Goal: Register for event/course

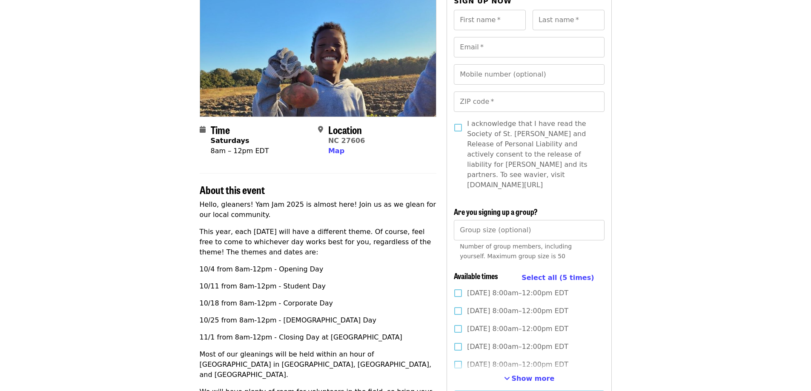
scroll to position [170, 0]
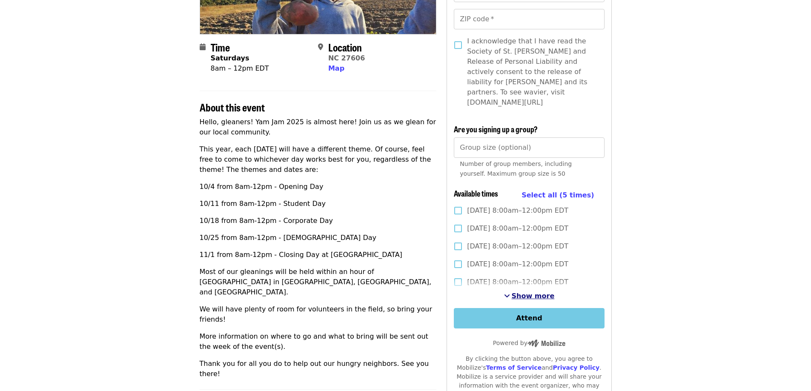
click at [519, 292] on span "Show more" at bounding box center [533, 296] width 43 height 8
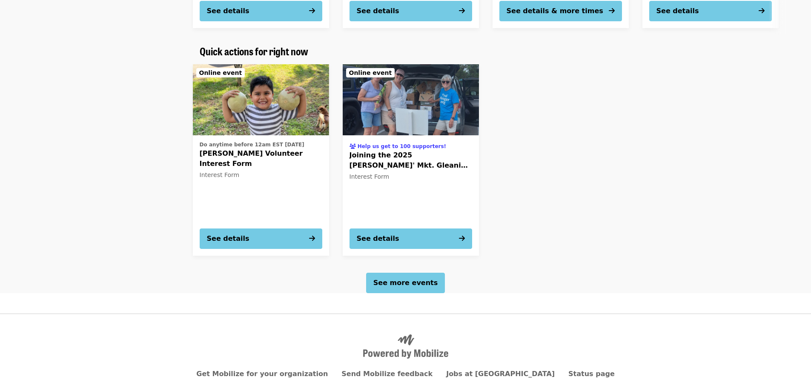
scroll to position [1014, 0]
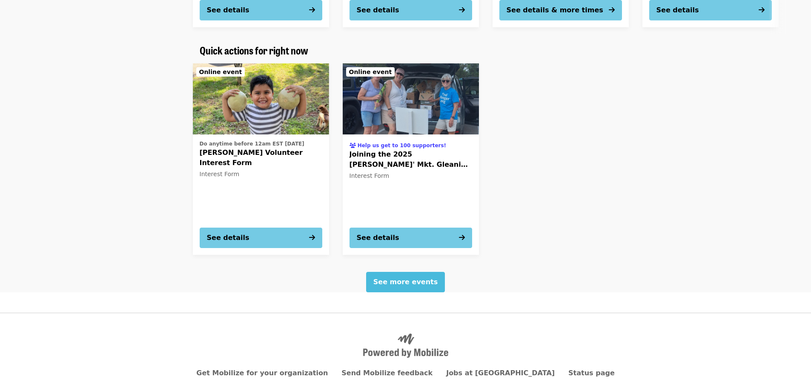
click at [424, 278] on span "See more events" at bounding box center [405, 282] width 64 height 8
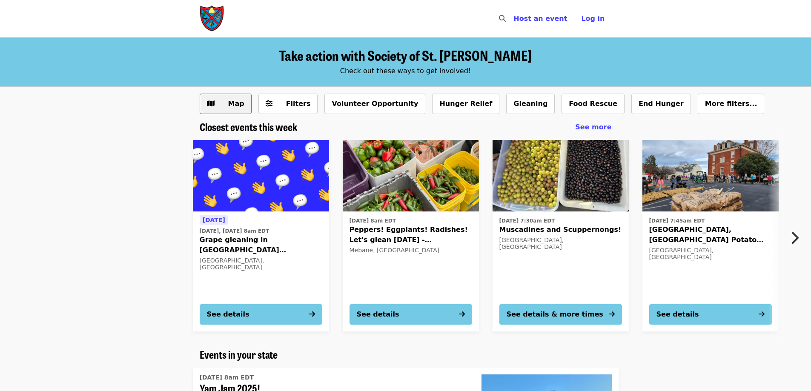
click at [245, 102] on button "Map" at bounding box center [226, 104] width 52 height 20
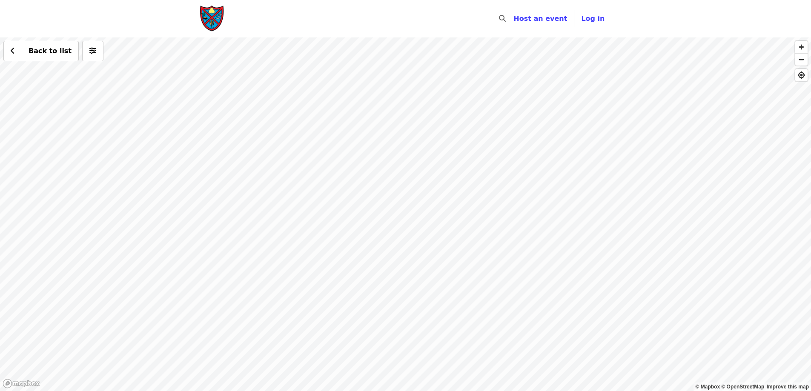
drag, startPoint x: 511, startPoint y: 127, endPoint x: 438, endPoint y: 159, distance: 80.1
click at [445, 160] on div "Back to list" at bounding box center [405, 214] width 811 height 354
click at [401, 104] on div "Back to list" at bounding box center [405, 214] width 811 height 354
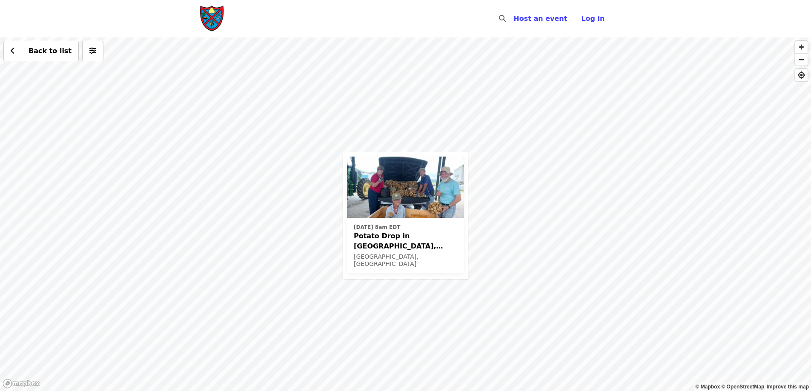
click at [447, 135] on div "[DATE] 8am EDT Potato Drop in [GEOGRAPHIC_DATA], [GEOGRAPHIC_DATA]! [GEOGRAPHIC…" at bounding box center [405, 214] width 811 height 354
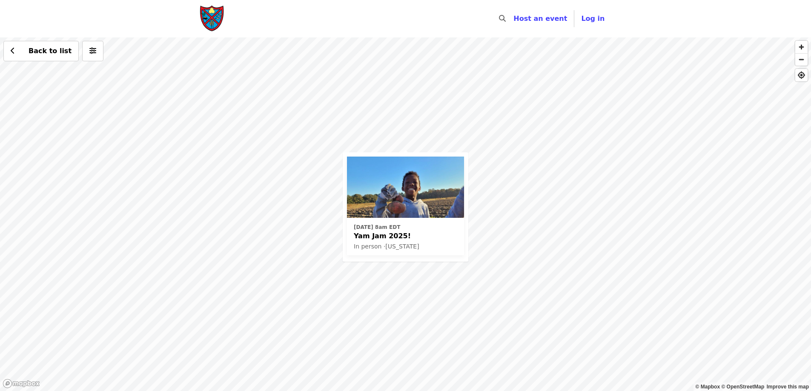
click at [440, 301] on div "[DATE] 8am EDT Yam Jam 2025! In person · [US_STATE] Back to list" at bounding box center [405, 214] width 811 height 354
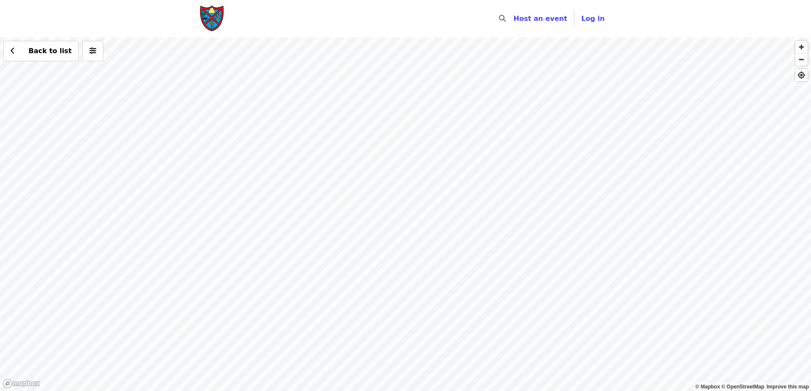
drag, startPoint x: 430, startPoint y: 308, endPoint x: 422, endPoint y: 245, distance: 63.6
click at [422, 245] on div "Back to list" at bounding box center [405, 214] width 811 height 354
